Goal: Feedback & Contribution: Submit feedback/report problem

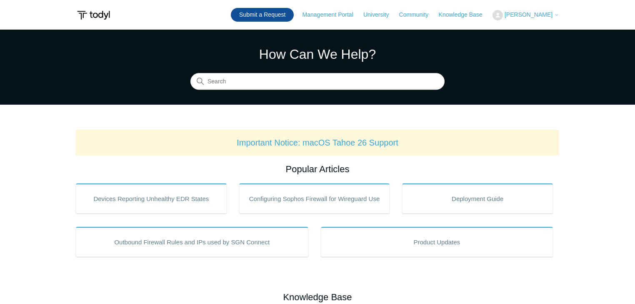
click at [268, 15] on link "Submit a Request" at bounding box center [262, 15] width 63 height 14
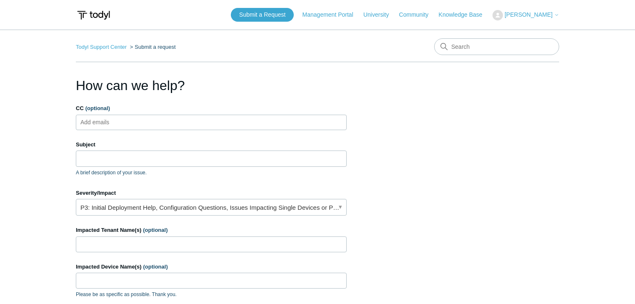
drag, startPoint x: 140, startPoint y: 112, endPoint x: 133, endPoint y: 118, distance: 9.2
click at [138, 113] on div "CC (optional) Add emails" at bounding box center [211, 117] width 271 height 26
click at [105, 155] on input "Subject" at bounding box center [211, 158] width 271 height 16
type input "E"
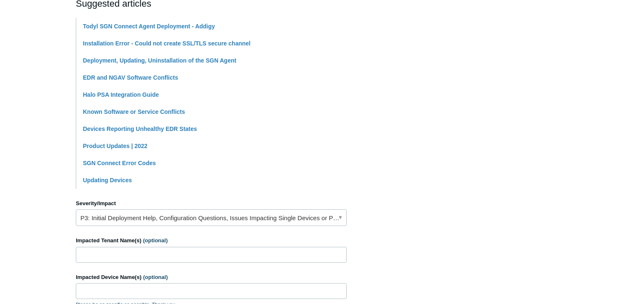
scroll to position [267, 0]
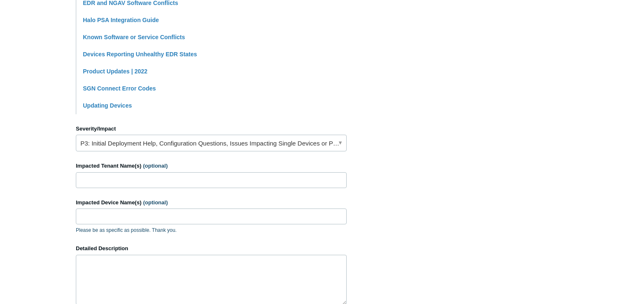
type input "Uninstalling Todyl Agent"
click at [100, 179] on input "Impacted Tenant Name(s) (optional)" at bounding box center [211, 180] width 271 height 16
click at [113, 177] on input "Impacted Tenant Name(s) (optional)" at bounding box center [211, 180] width 271 height 16
paste input "Garren Pedemonte Law Office"
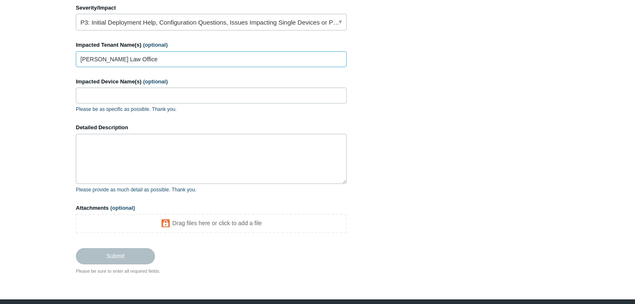
scroll to position [400, 0]
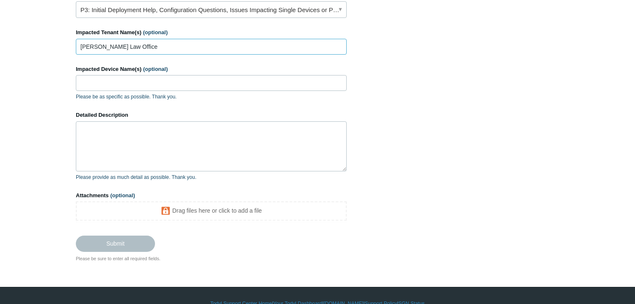
type input "Garren Pedemonte Law Office"
click at [128, 149] on textarea "Detailed Description" at bounding box center [211, 146] width 271 height 50
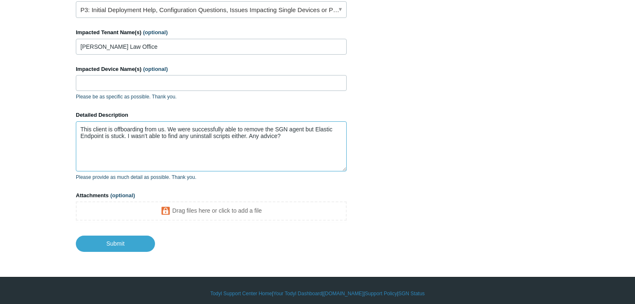
drag, startPoint x: 285, startPoint y: 135, endPoint x: 248, endPoint y: 136, distance: 36.3
click at [248, 136] on textarea "This client is offboarding from us. We were successfully able to remove the SGN…" at bounding box center [211, 146] width 271 height 50
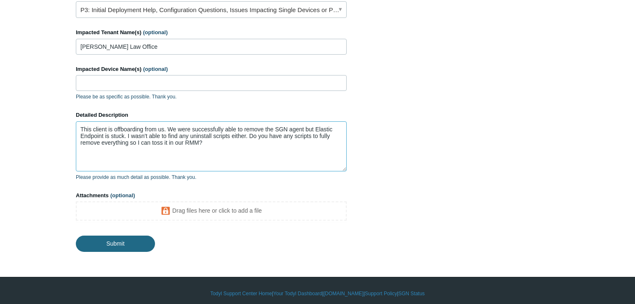
type textarea "This client is offboarding from us. We were successfully able to remove the SGN…"
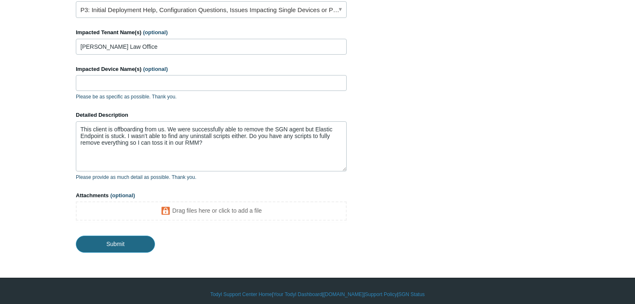
click at [115, 243] on input "Submit" at bounding box center [115, 244] width 79 height 17
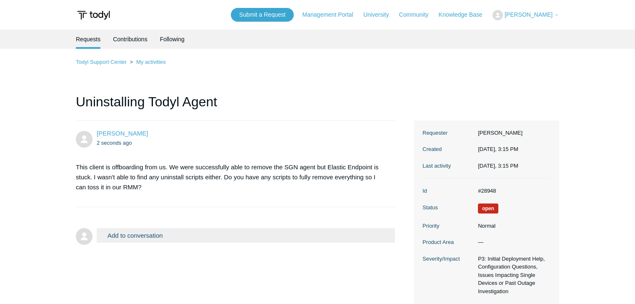
click at [287, 106] on h1 "Uninstalling Todyl Agent" at bounding box center [235, 106] width 319 height 29
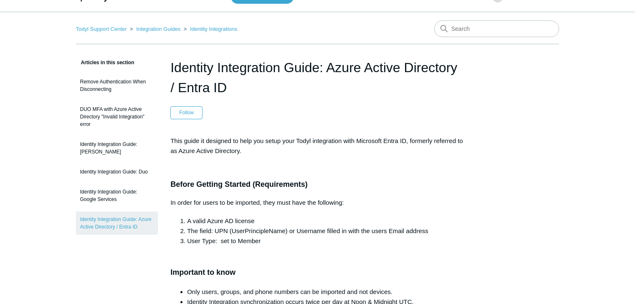
scroll to position [33, 0]
